Goal: Find contact information: Find contact information

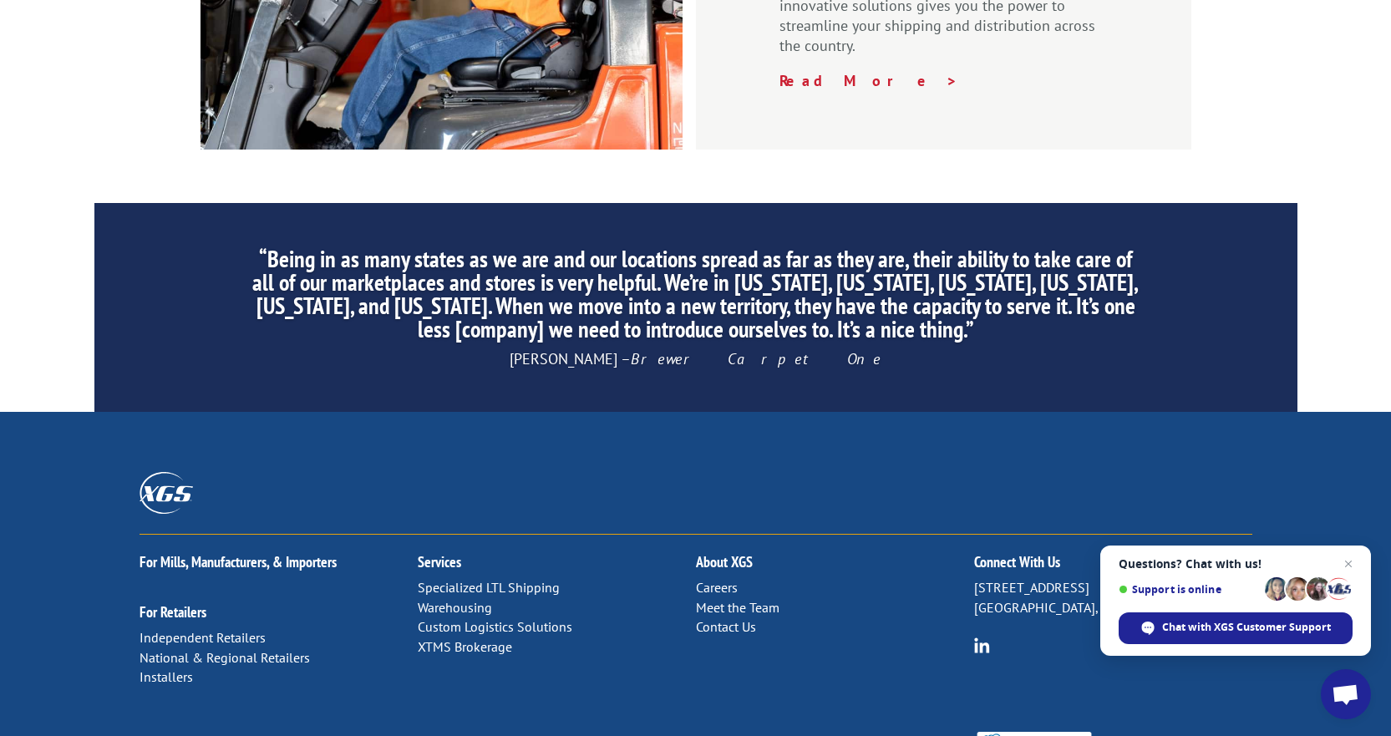
scroll to position [2571, 0]
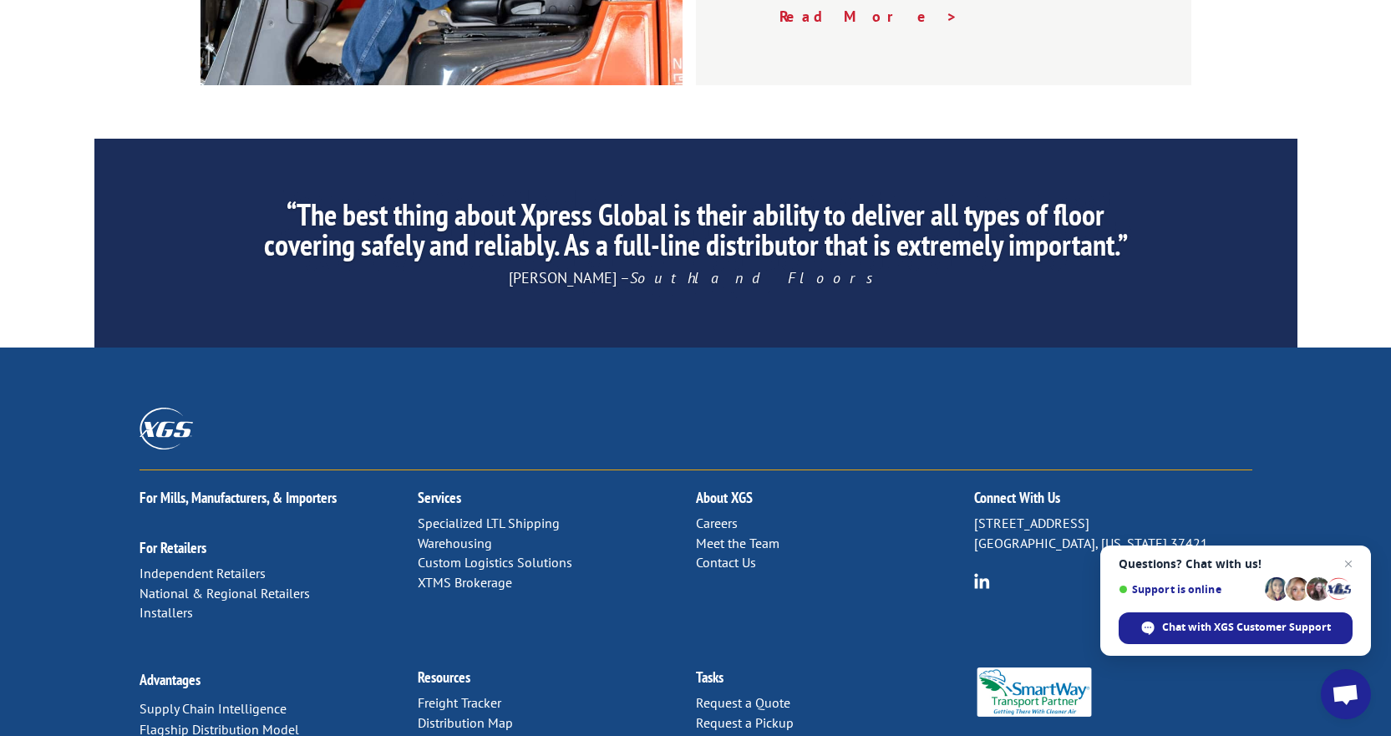
click at [729, 554] on link "Contact Us" at bounding box center [726, 562] width 60 height 17
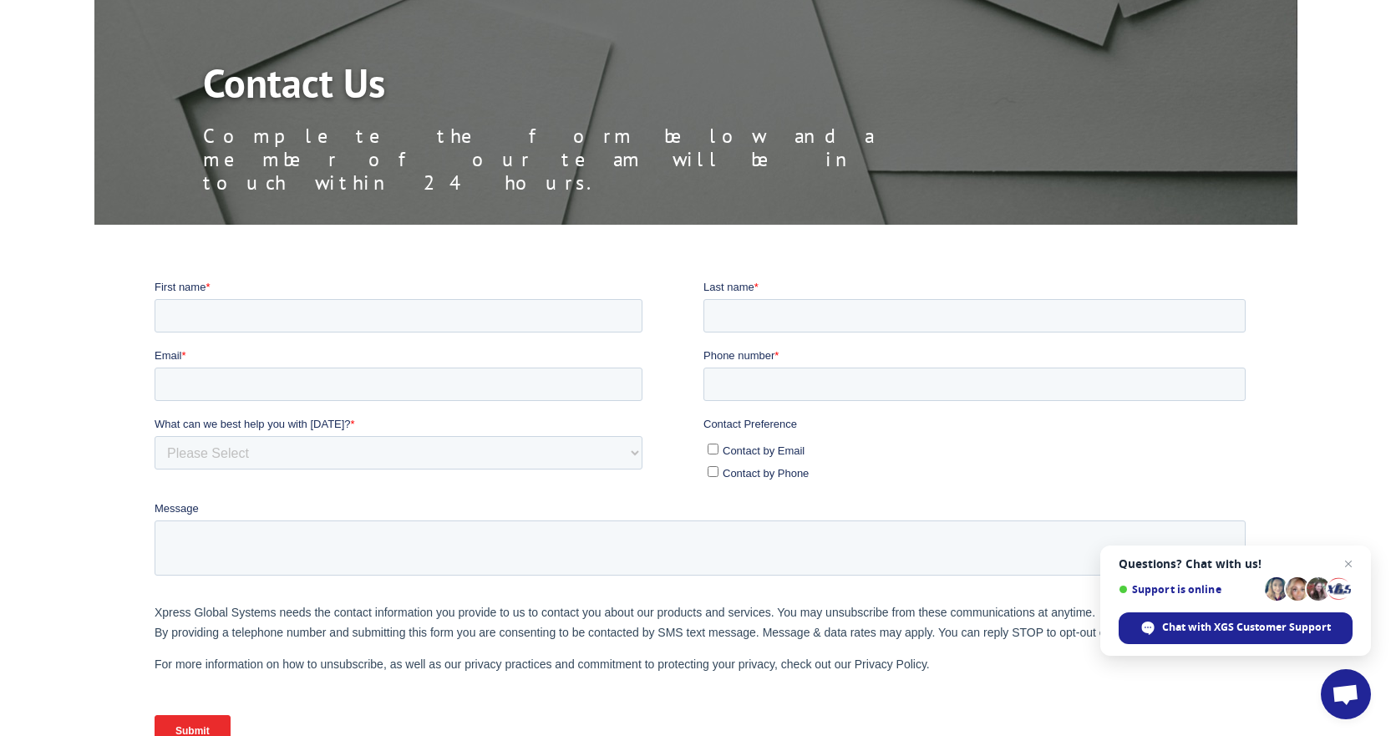
scroll to position [126, 0]
